Goal: Book appointment/travel/reservation

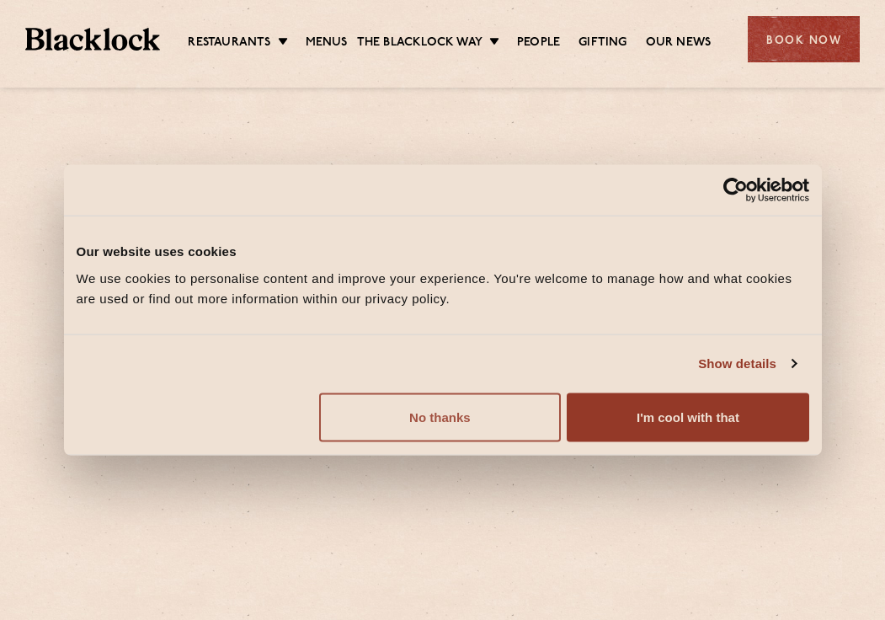
click at [443, 412] on button "No thanks" at bounding box center [440, 416] width 242 height 49
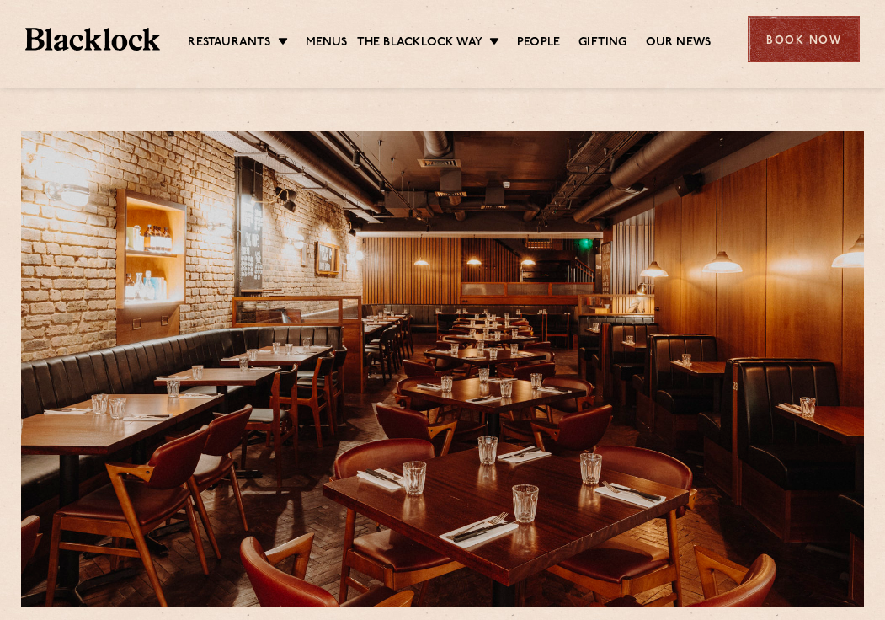
click at [793, 47] on div "Book Now" at bounding box center [804, 39] width 112 height 46
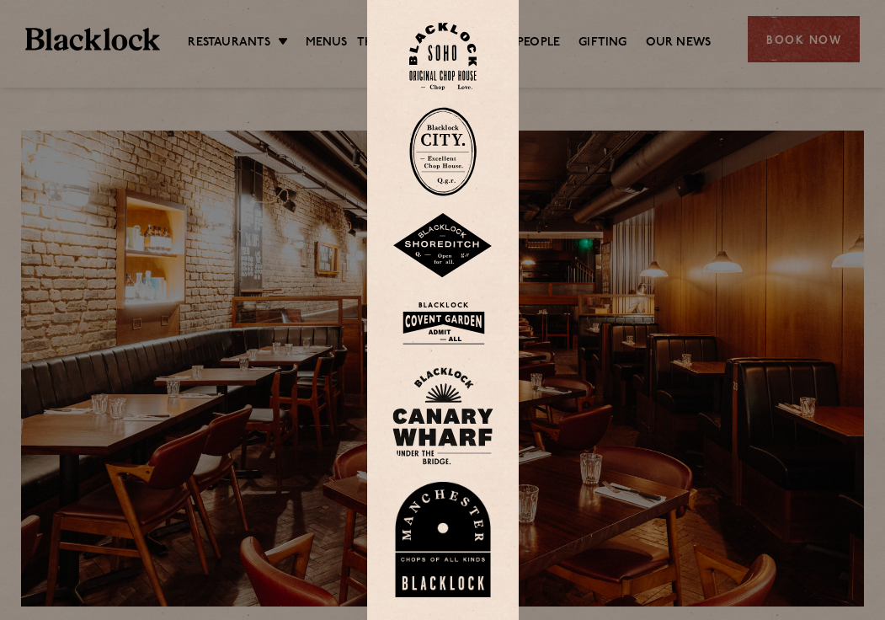
click at [440, 333] on img at bounding box center [442, 322] width 101 height 55
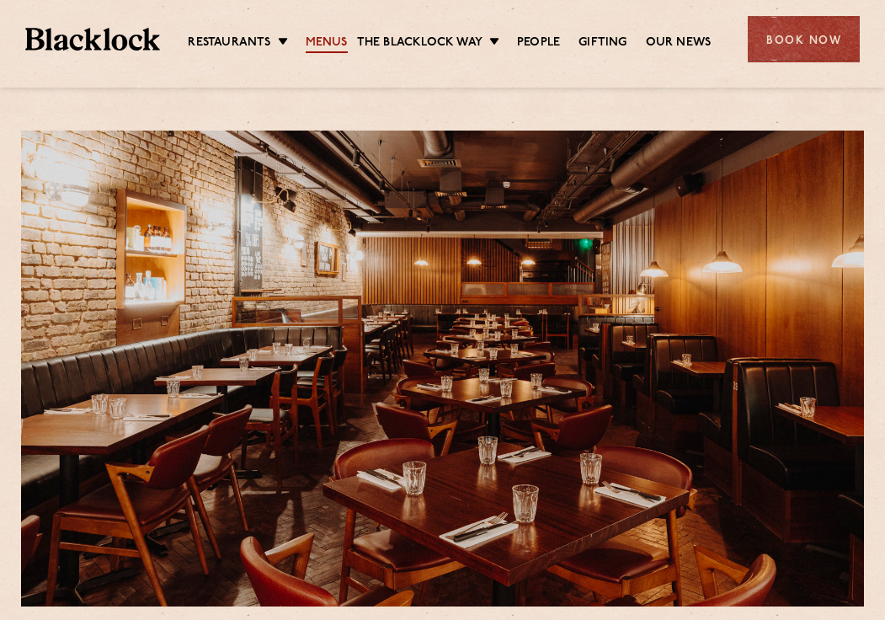
click at [333, 40] on link "Menus" at bounding box center [327, 44] width 42 height 19
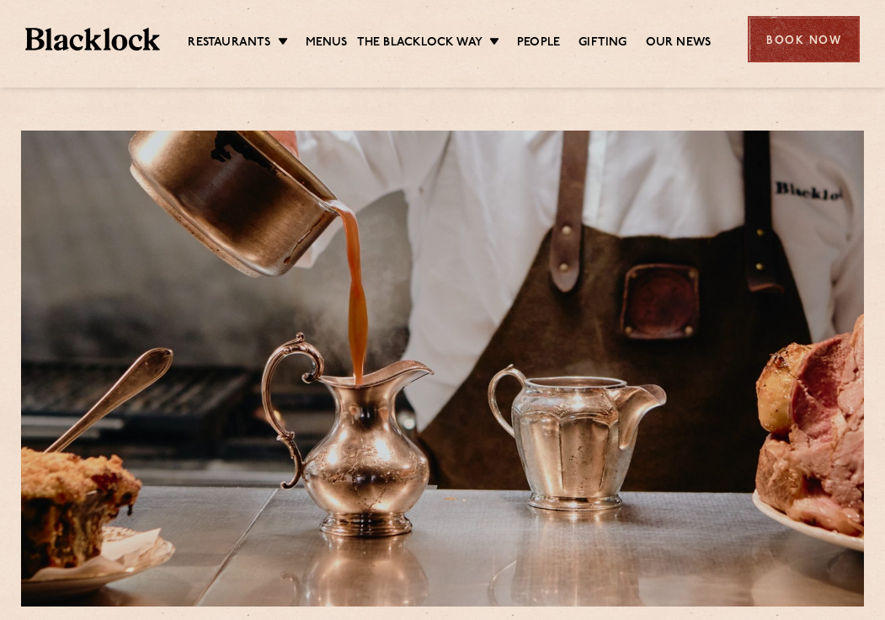
click at [795, 47] on div "Book Now" at bounding box center [804, 39] width 112 height 46
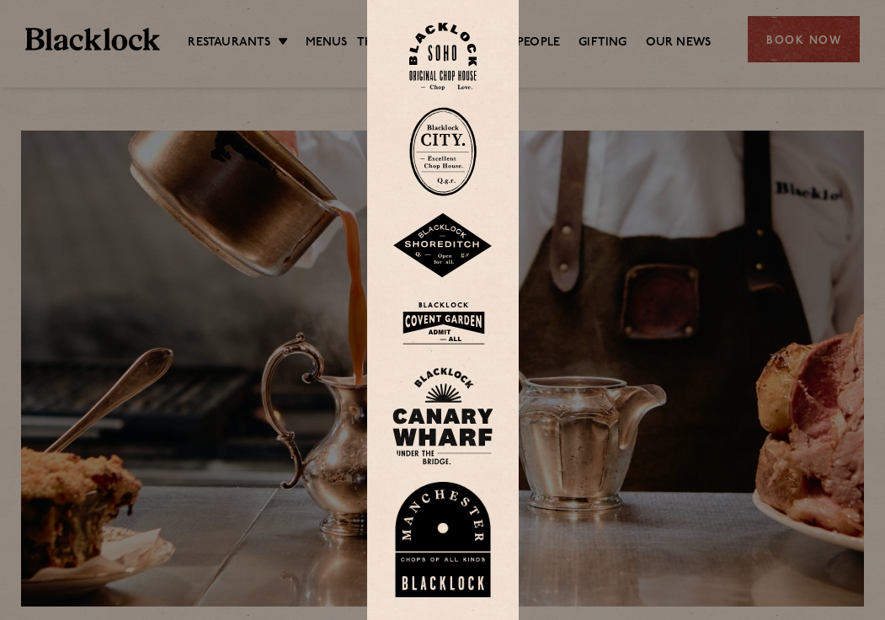
click at [462, 328] on img at bounding box center [442, 322] width 101 height 55
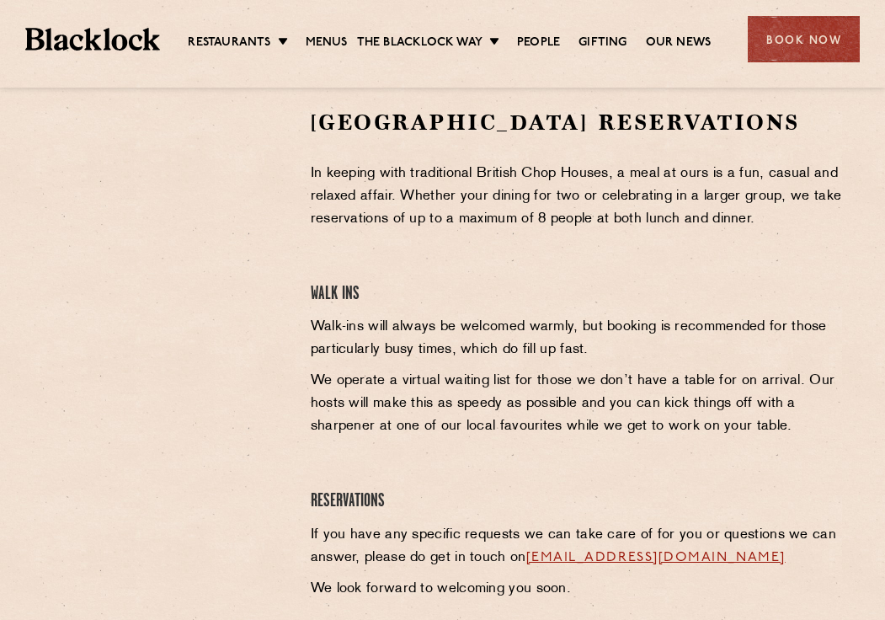
scroll to position [529, 0]
